Goal: Task Accomplishment & Management: Use online tool/utility

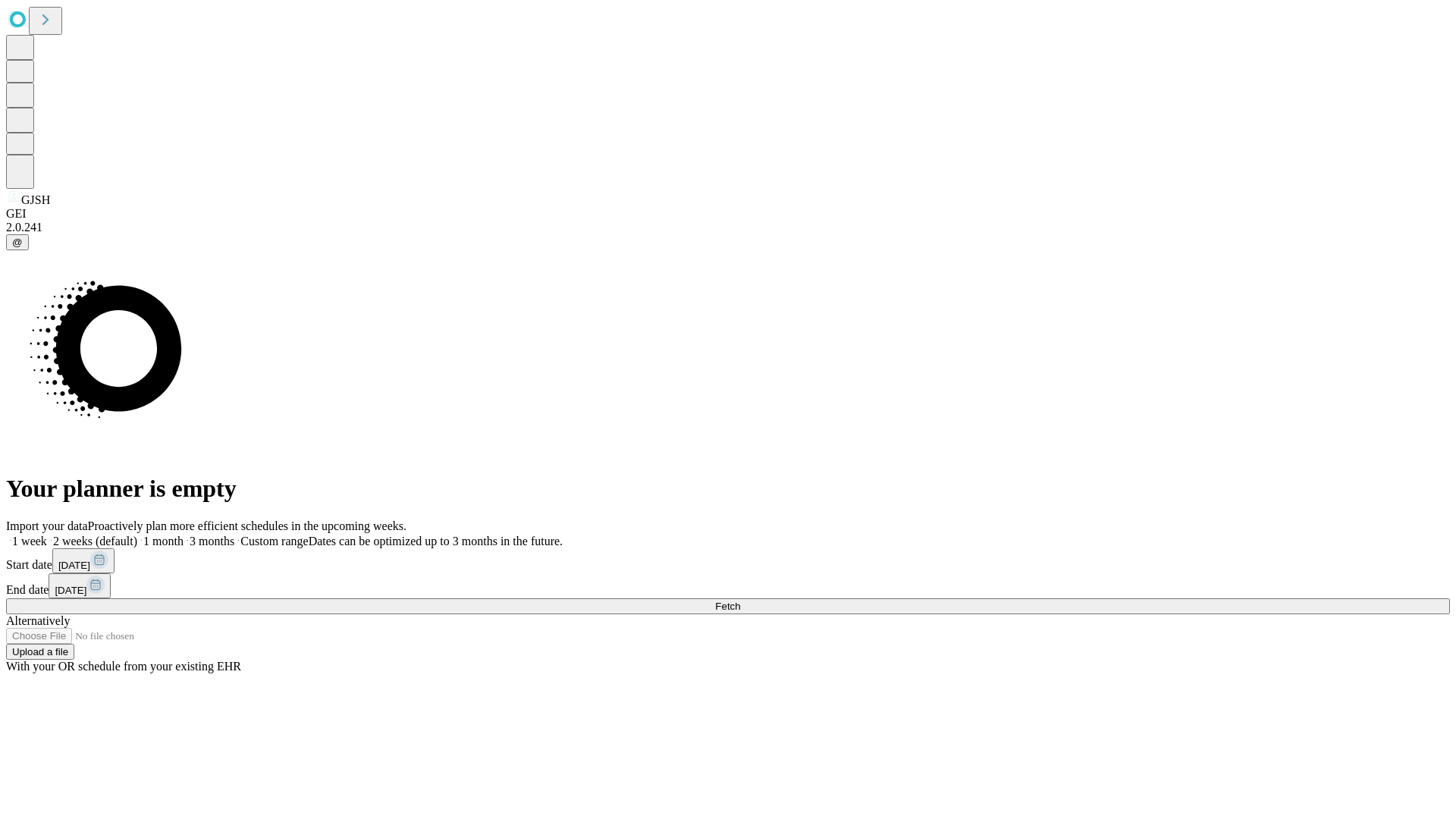
click at [740, 601] on span "Fetch" at bounding box center [727, 606] width 25 height 11
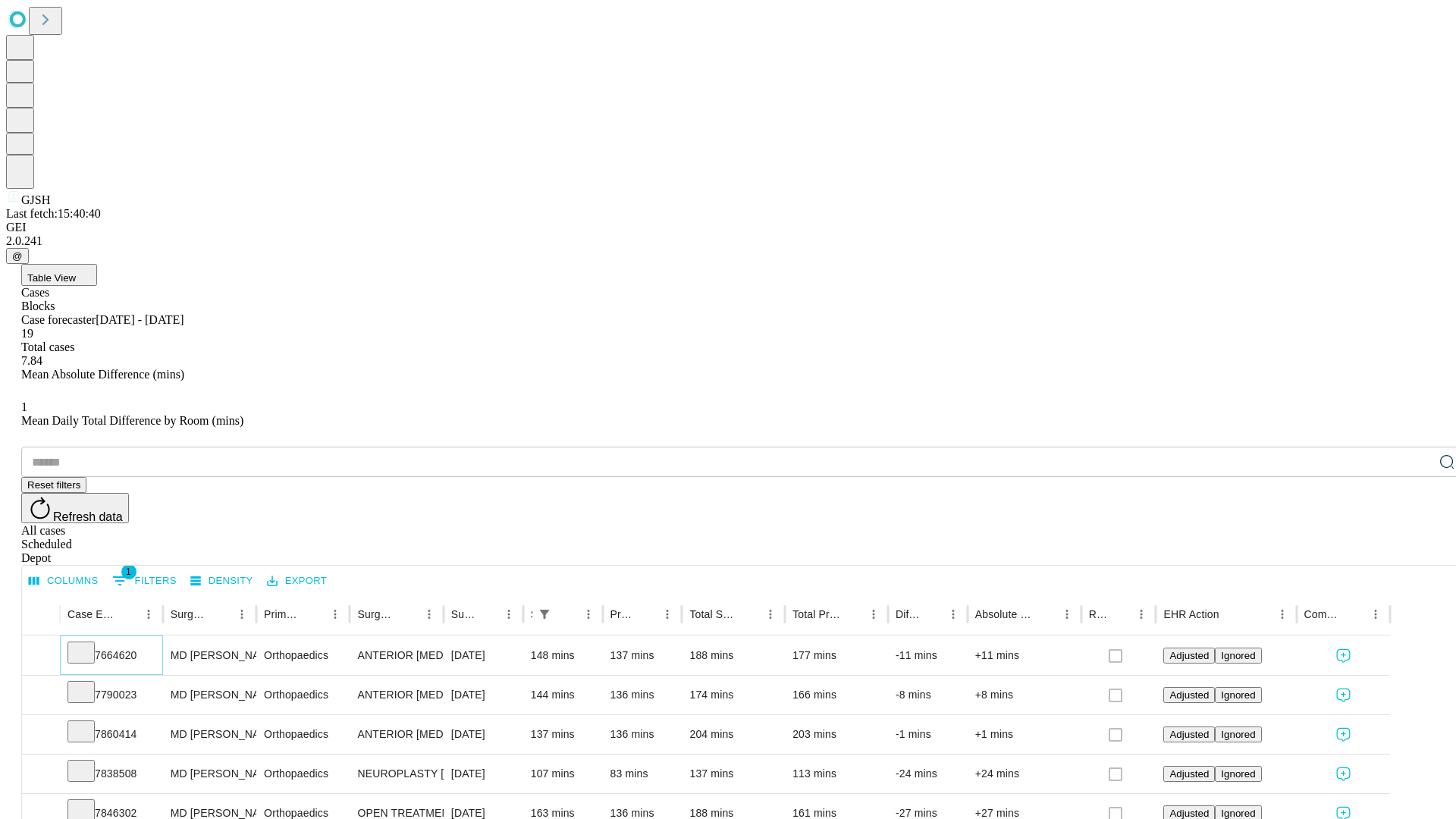
click at [89, 644] on icon at bounding box center [81, 651] width 15 height 15
